Goal: Navigation & Orientation: Understand site structure

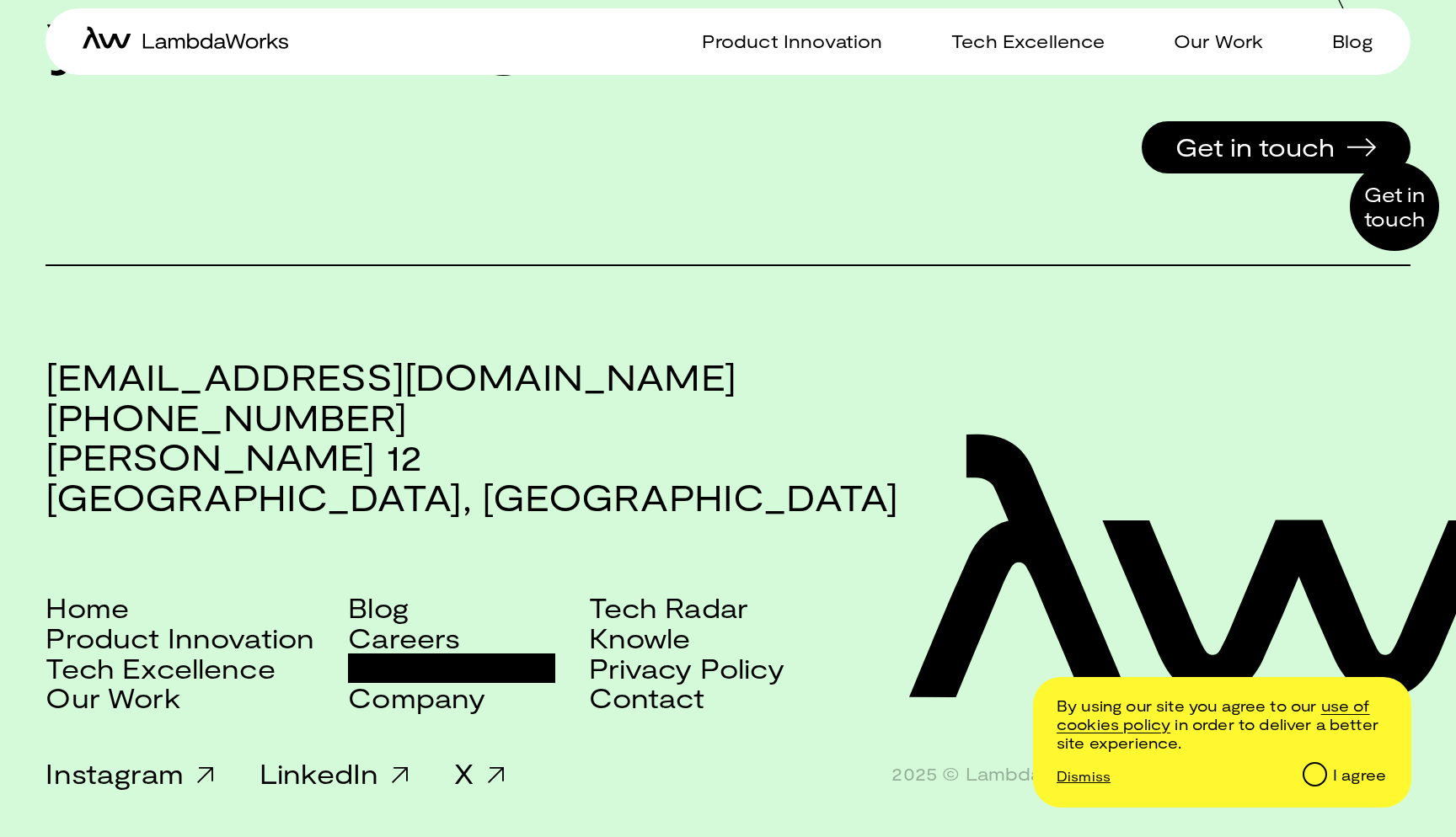
scroll to position [3991, 0]
click at [410, 646] on link "Careers" at bounding box center [404, 638] width 112 height 30
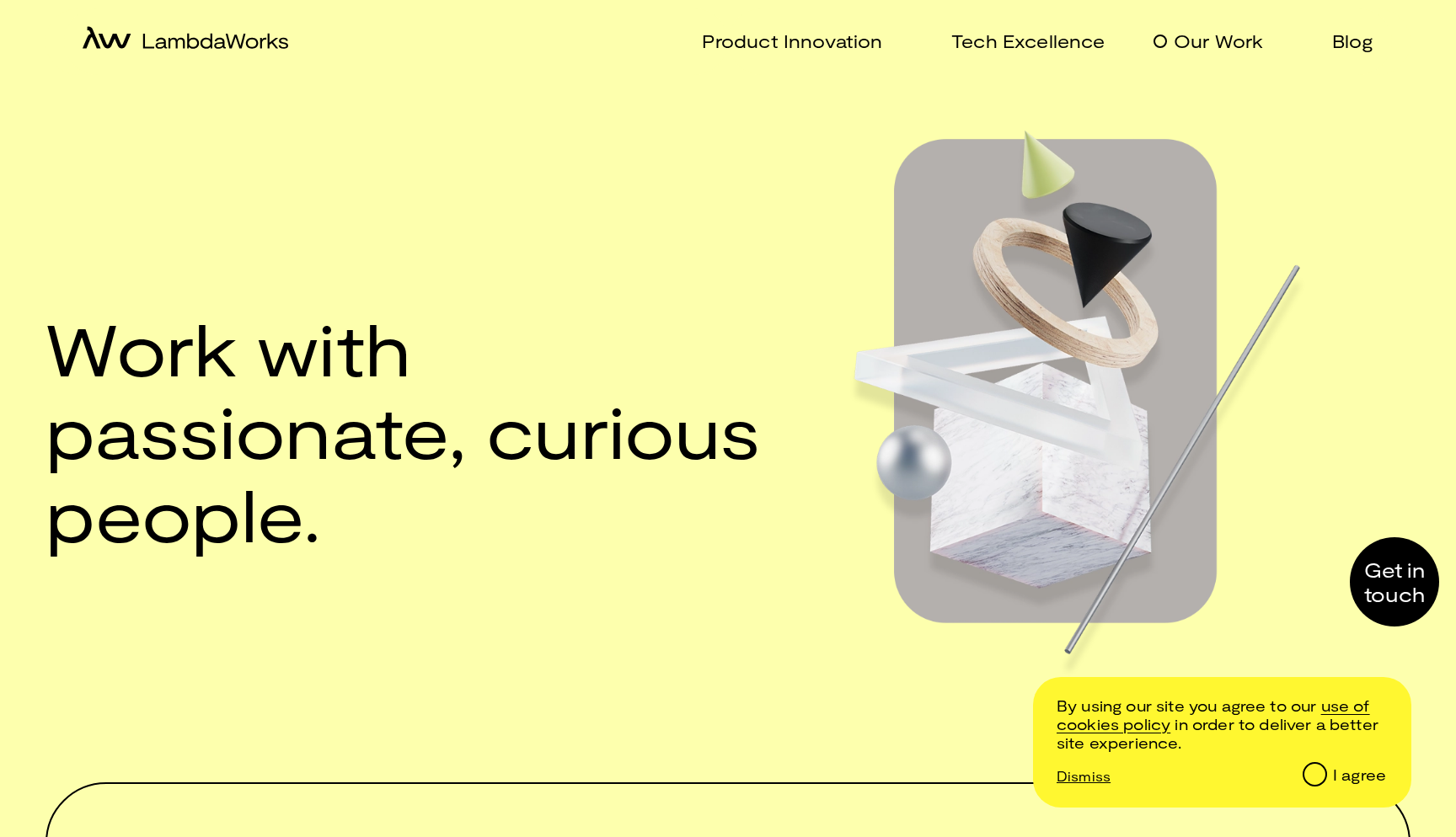
click at [1216, 40] on p "Our Work" at bounding box center [1219, 40] width 90 height 24
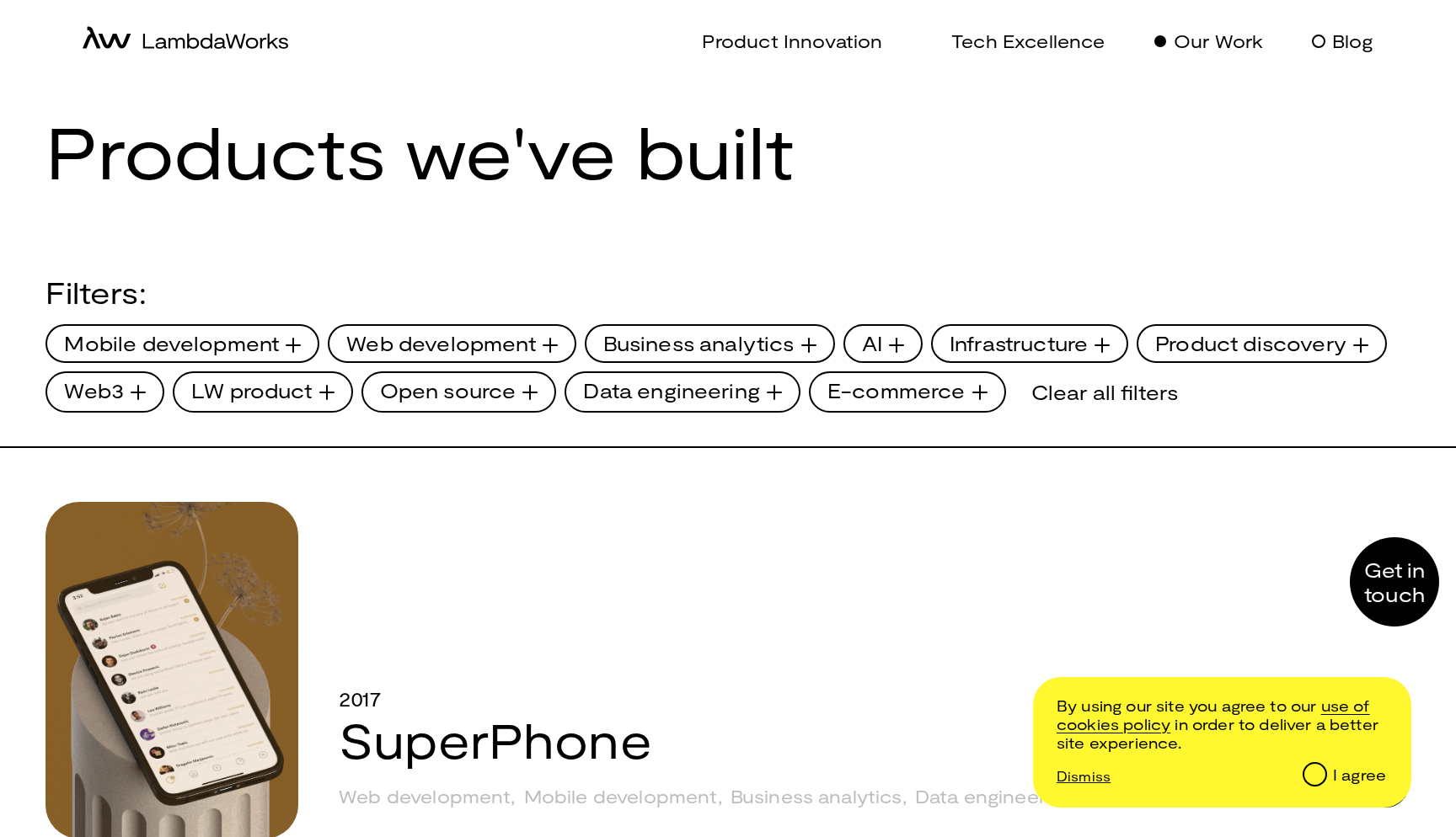
click at [1341, 46] on p "Blog" at bounding box center [1353, 40] width 41 height 24
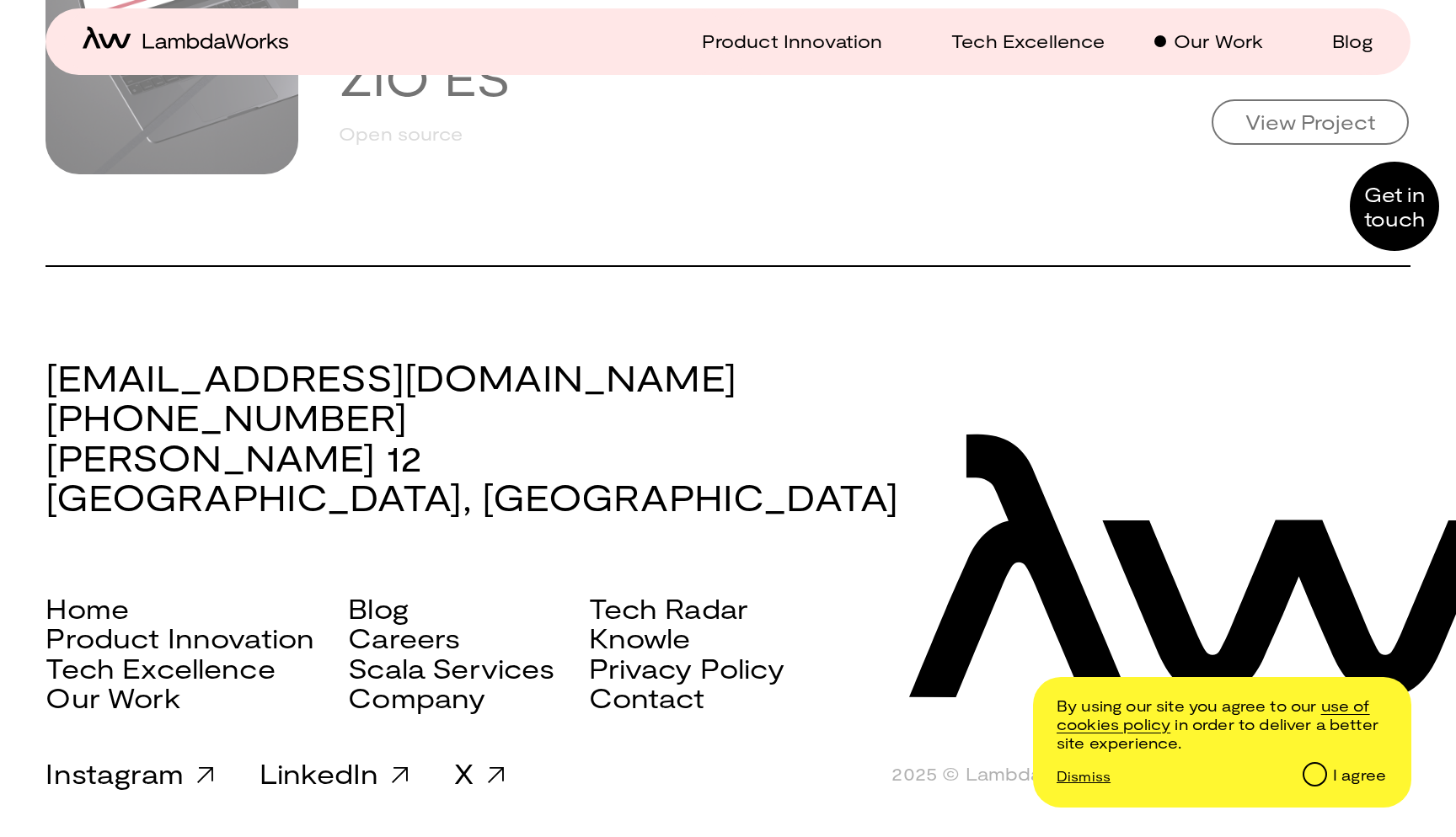
scroll to position [8094, 0]
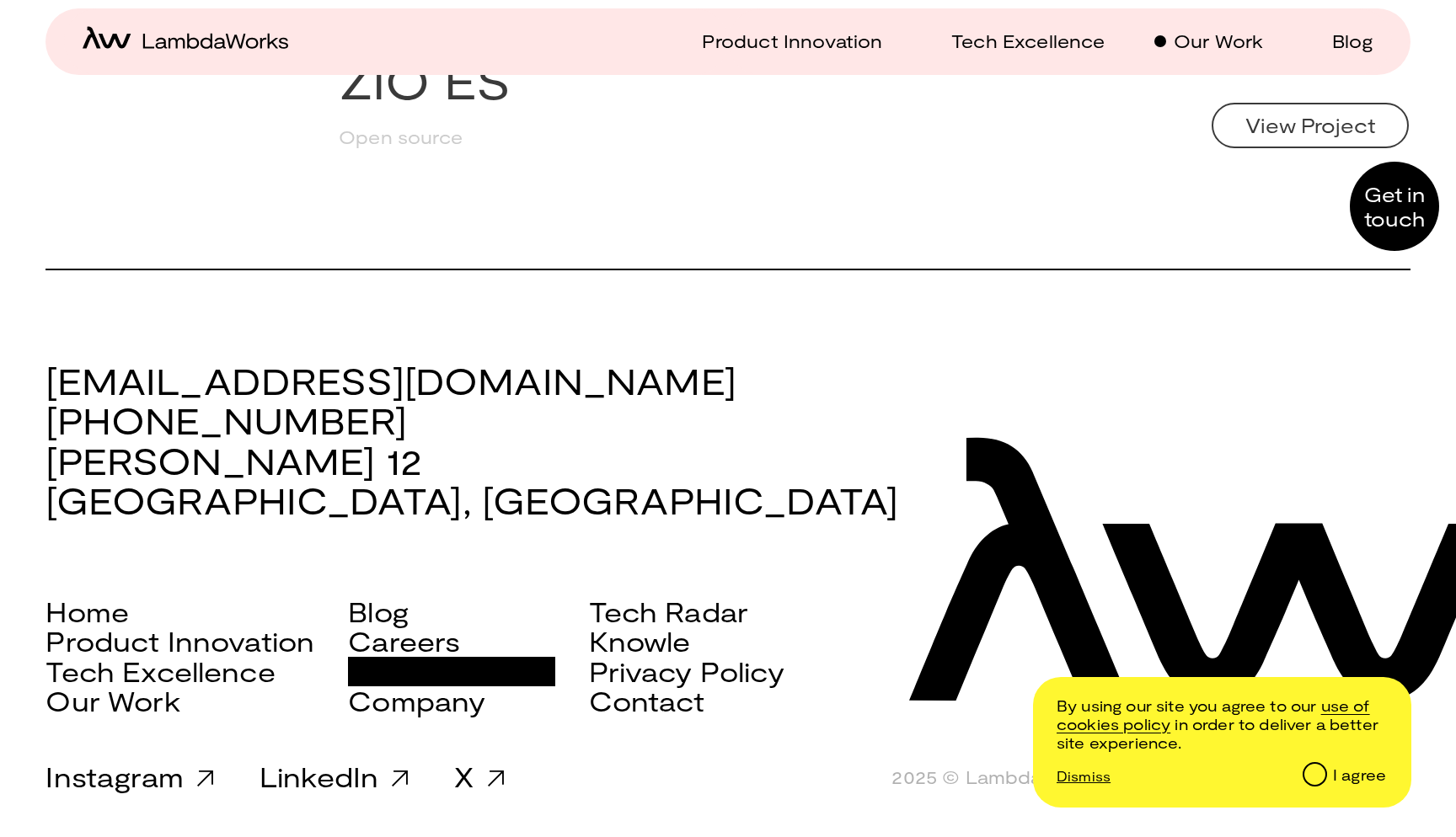
scroll to position [8087, 0]
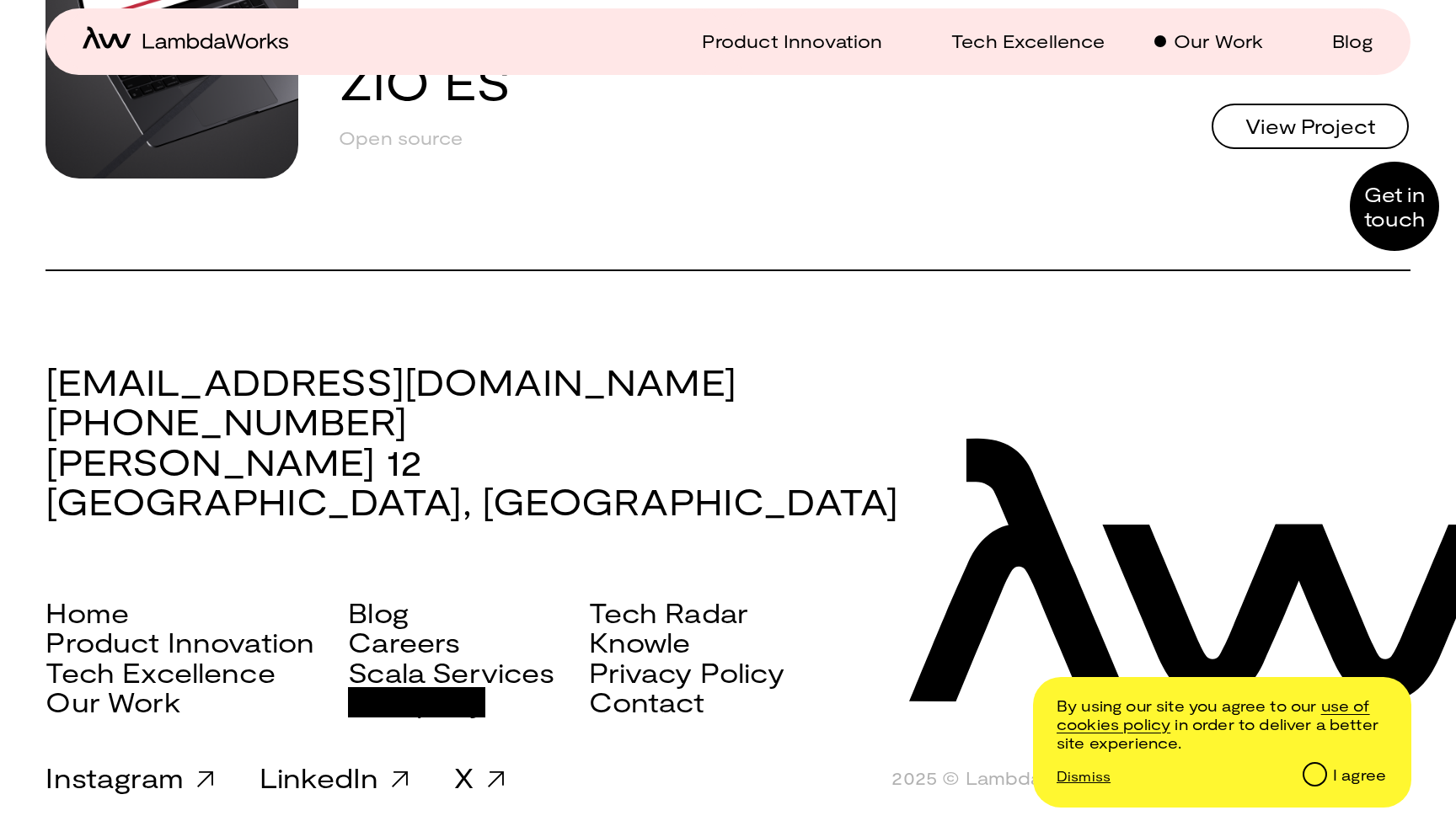
click at [414, 710] on link "Company" at bounding box center [417, 702] width 138 height 30
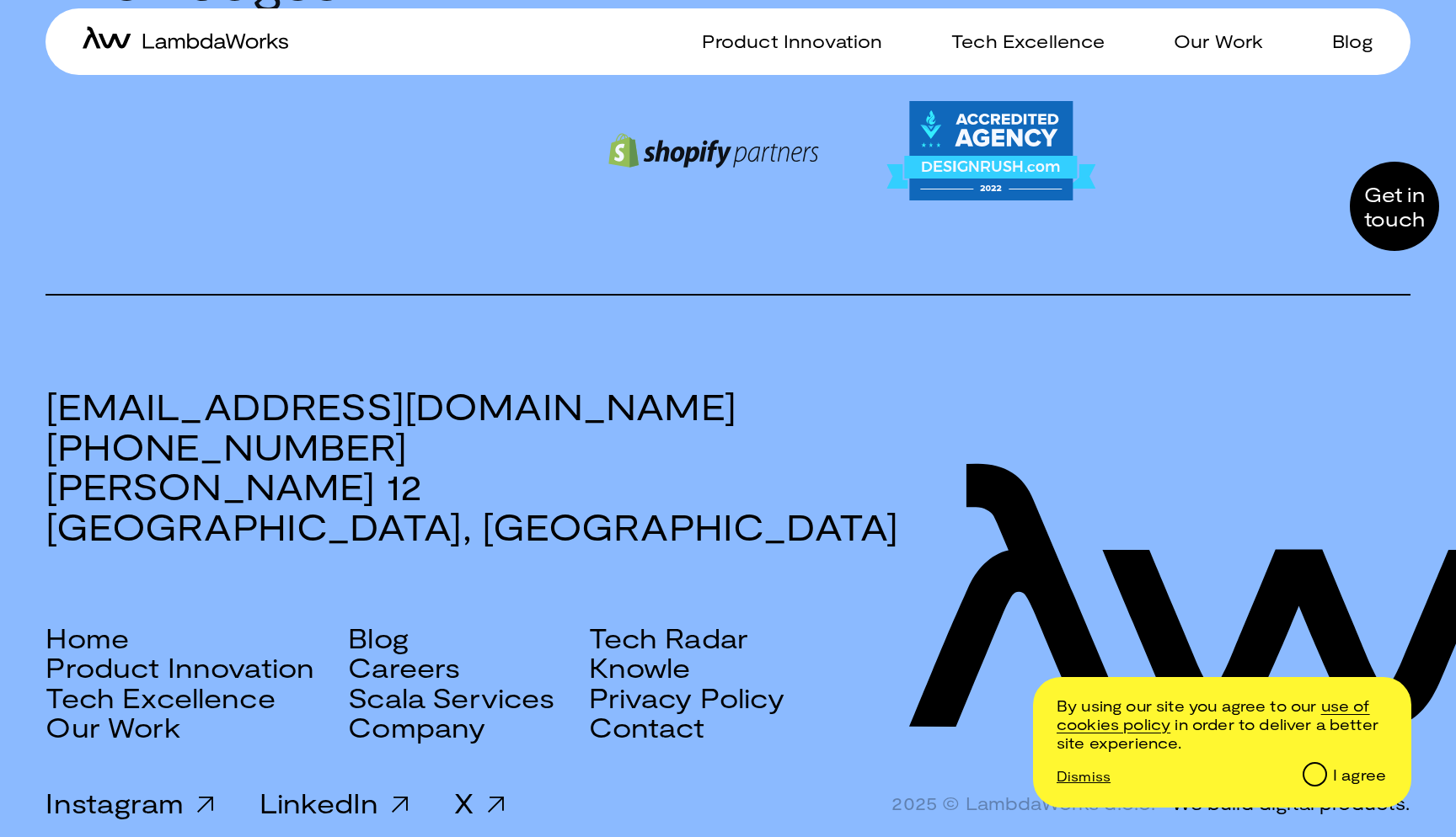
scroll to position [2156, 0]
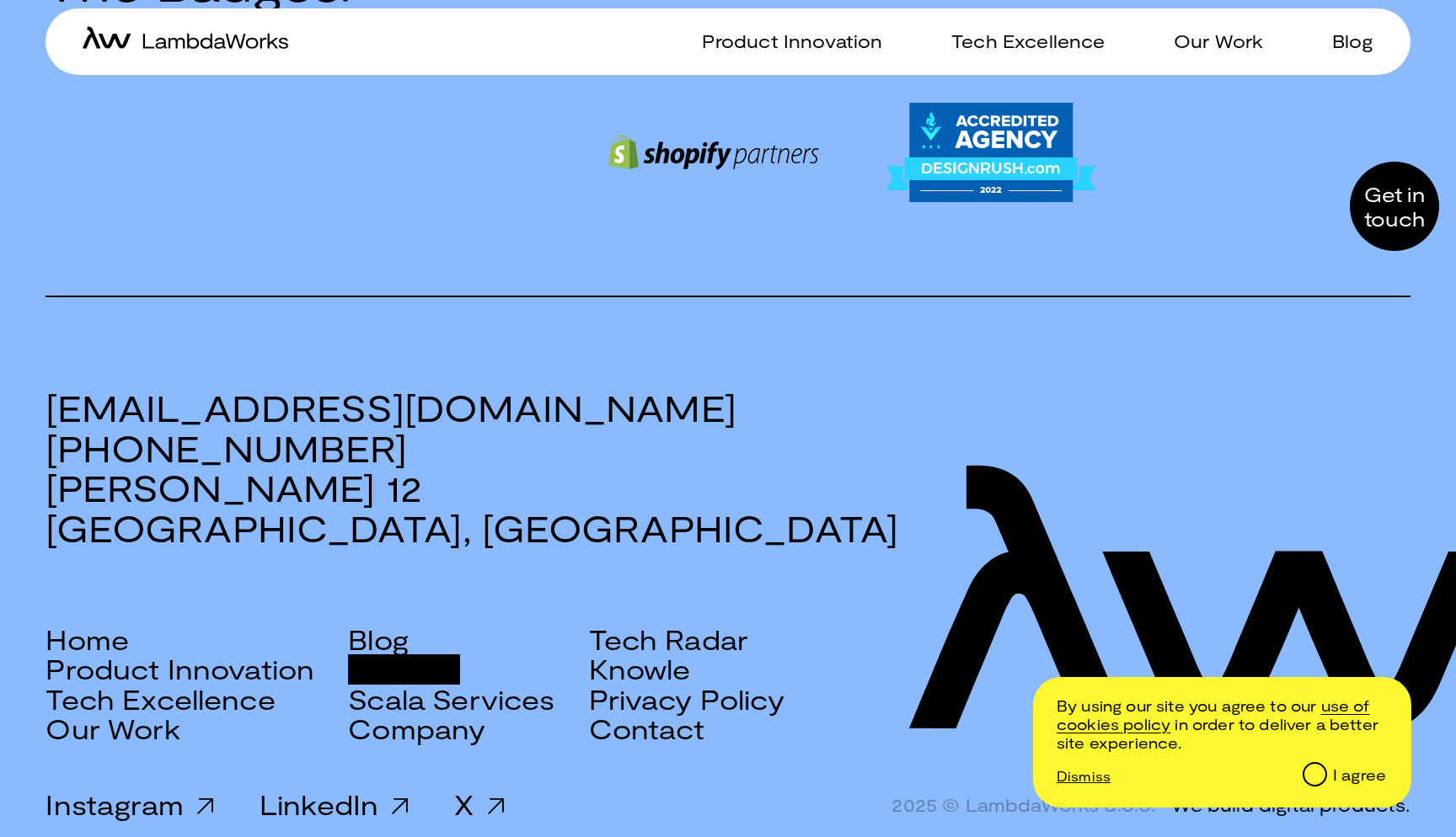
click at [453, 655] on link "Careers" at bounding box center [404, 669] width 112 height 30
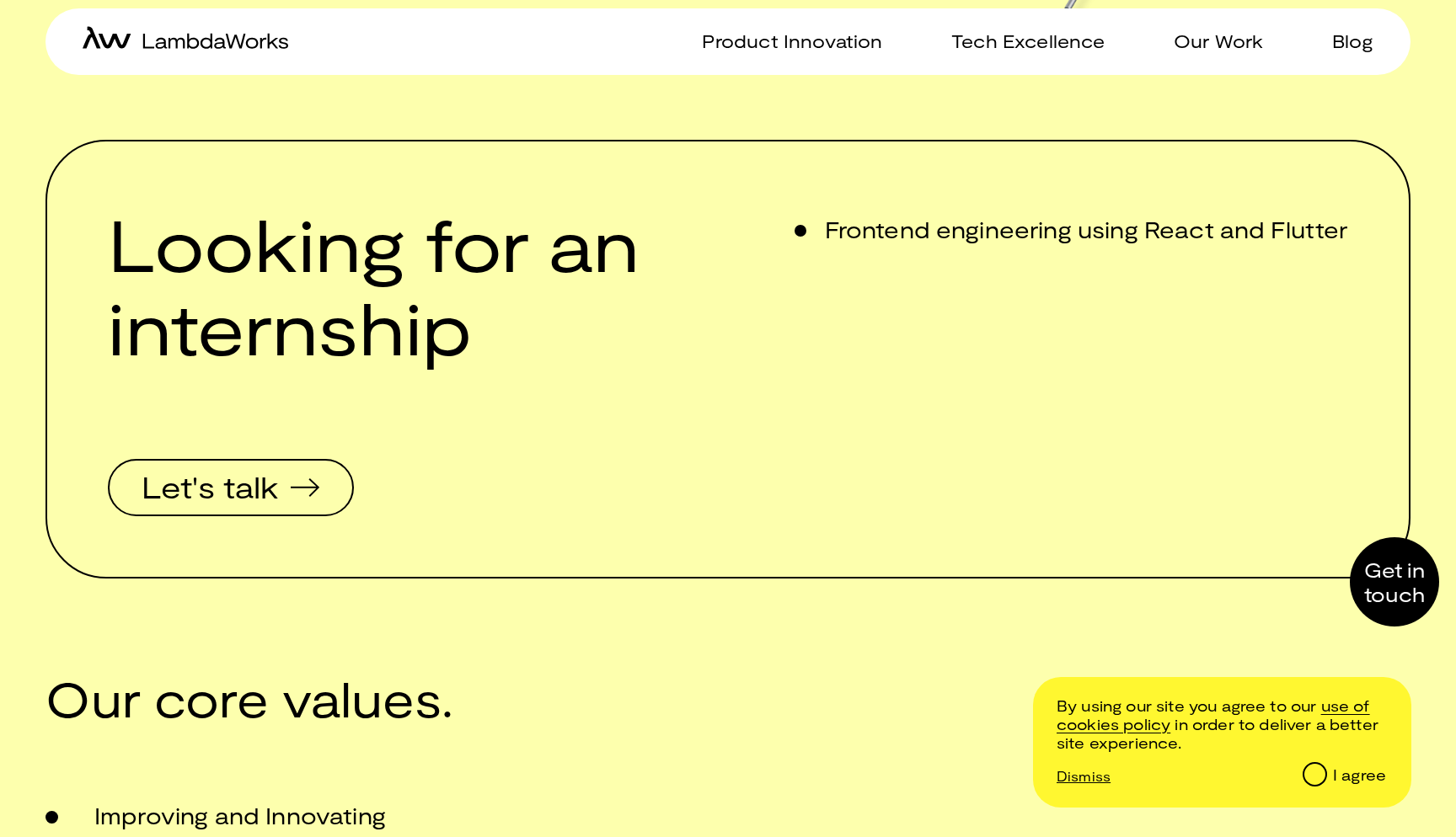
scroll to position [842, 0]
